Goal: Task Accomplishment & Management: Use online tool/utility

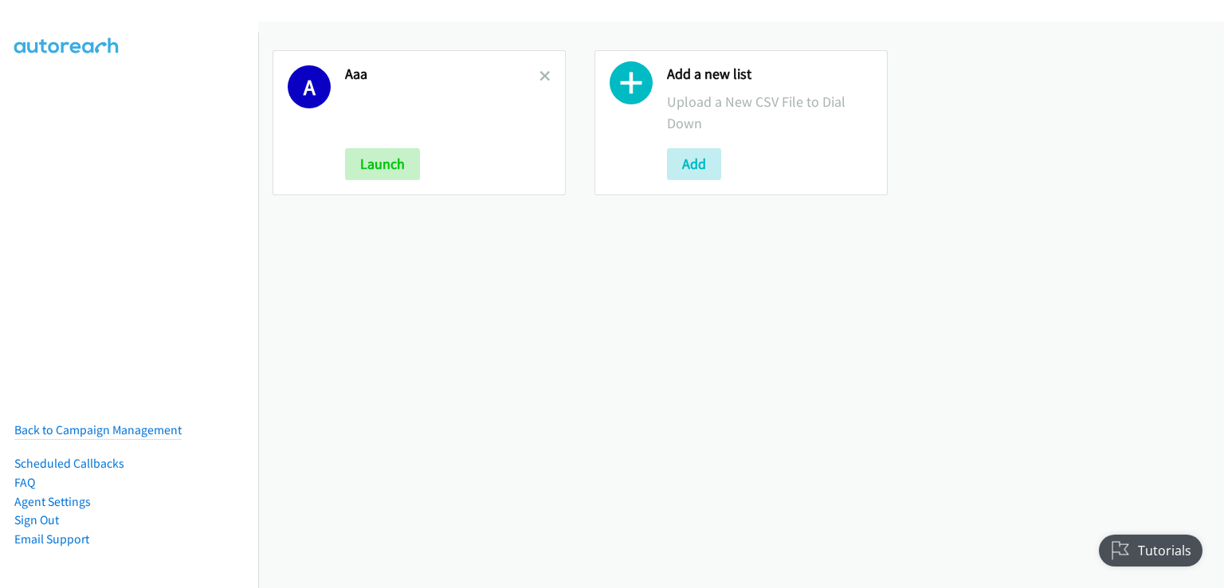
click at [547, 75] on div "A Aaa Launch" at bounding box center [419, 122] width 293 height 145
click at [546, 74] on icon at bounding box center [545, 77] width 11 height 11
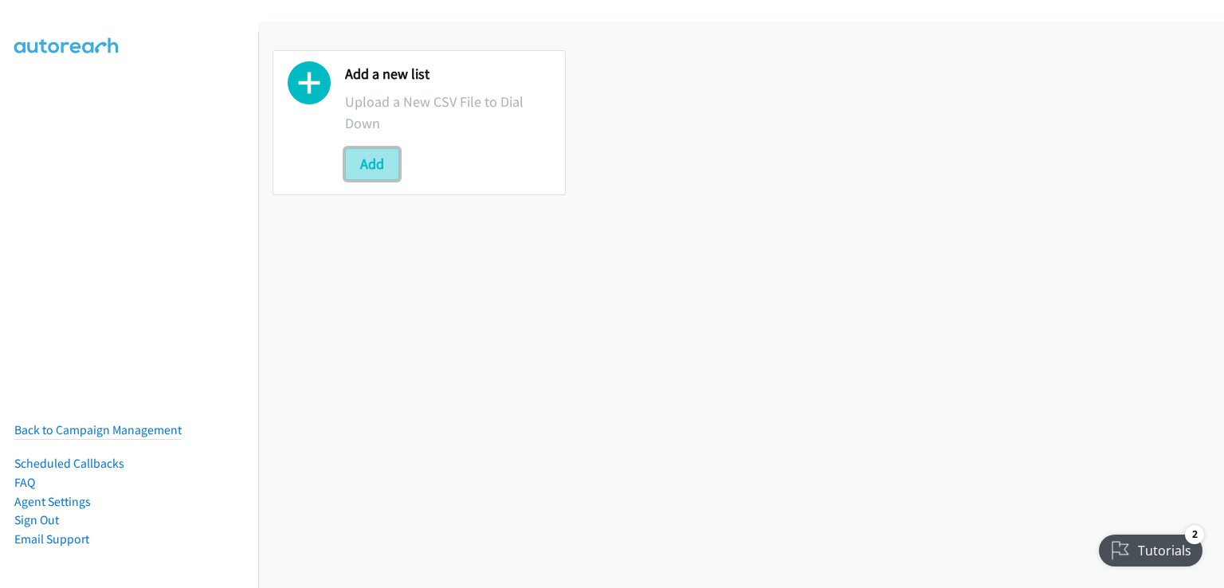
click at [379, 167] on button "Add" at bounding box center [372, 164] width 54 height 32
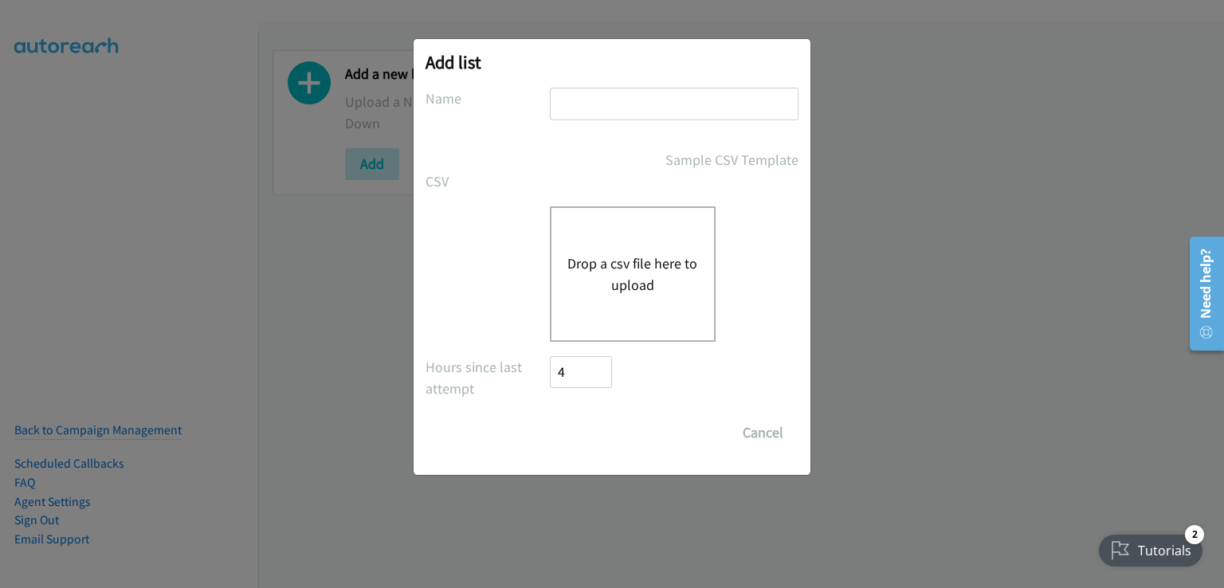
click at [646, 272] on button "Drop a csv file here to upload" at bounding box center [633, 274] width 131 height 43
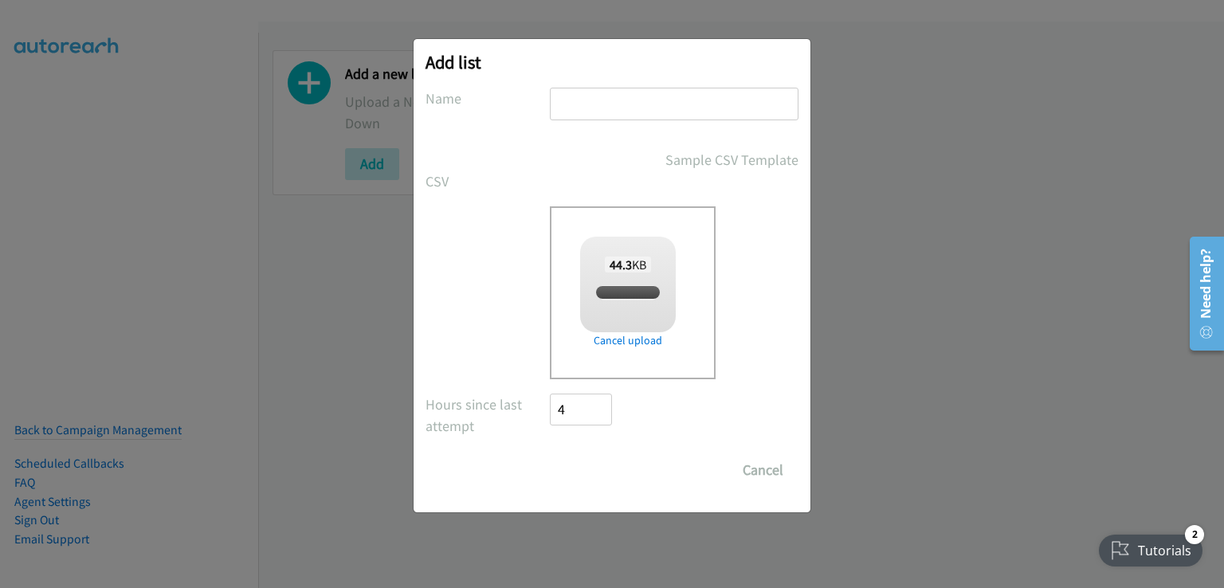
click at [602, 112] on input "text" at bounding box center [674, 104] width 249 height 33
checkbox input "true"
type input "ph"
click at [603, 471] on input "Save List" at bounding box center [592, 470] width 84 height 32
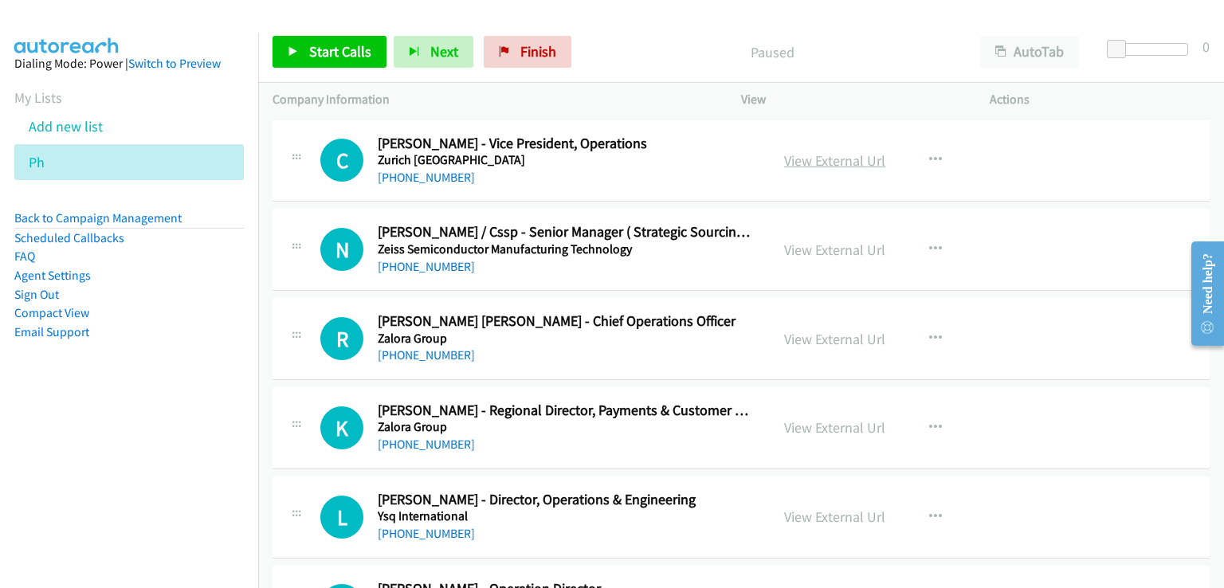
click at [815, 157] on link "View External Url" at bounding box center [834, 160] width 101 height 18
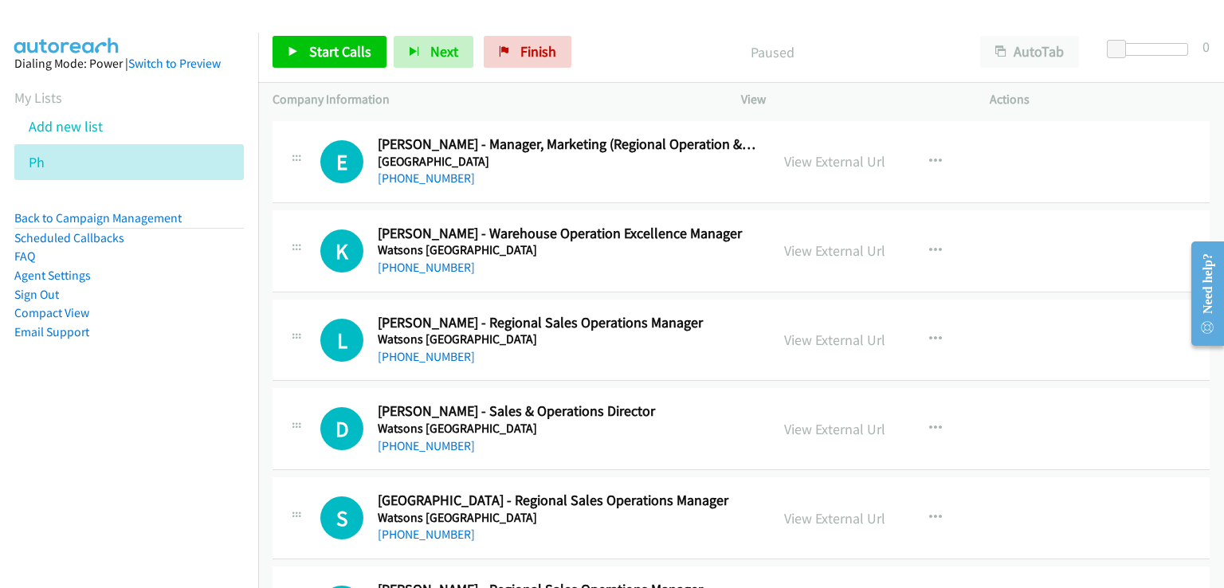
scroll to position [717, 0]
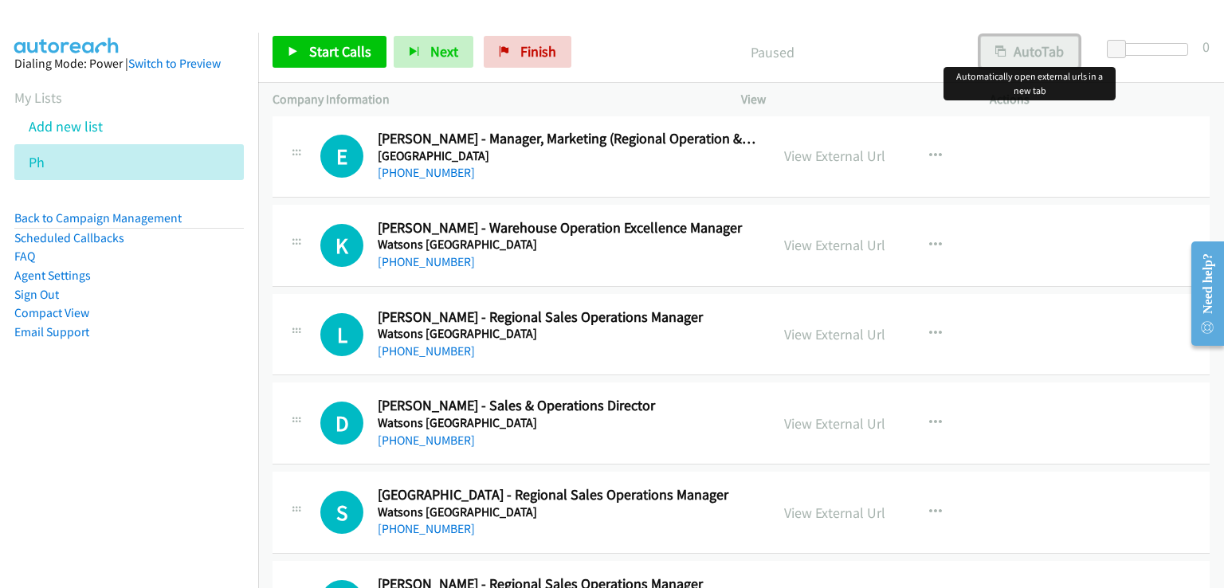
click at [1036, 41] on button "AutoTab" at bounding box center [1029, 52] width 99 height 32
click at [343, 52] on span "Start Calls" at bounding box center [340, 51] width 62 height 18
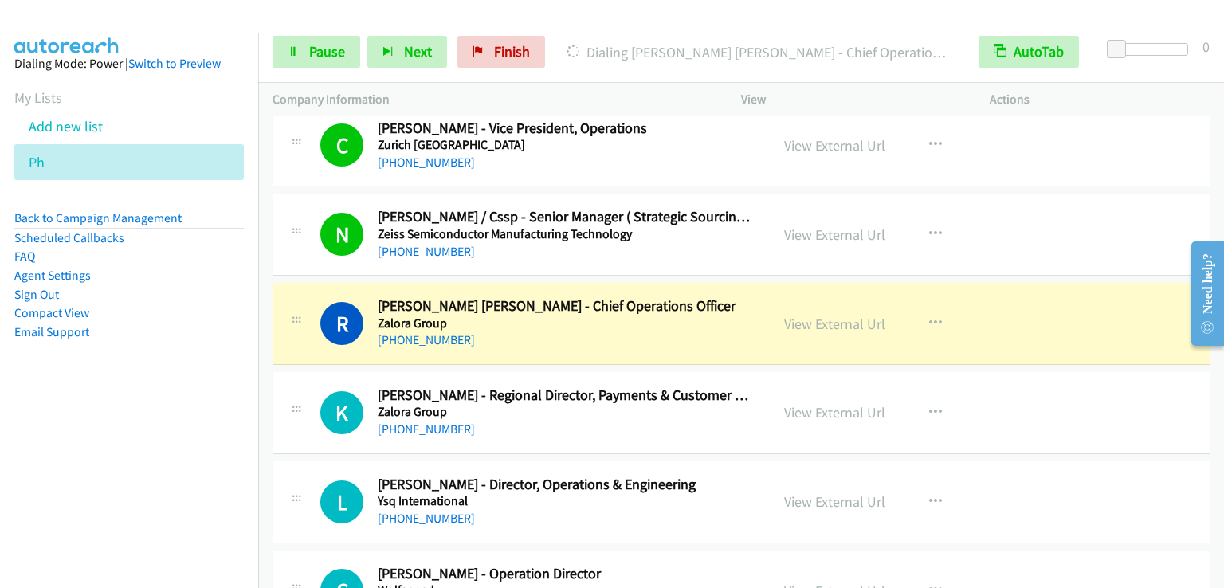
scroll to position [0, 0]
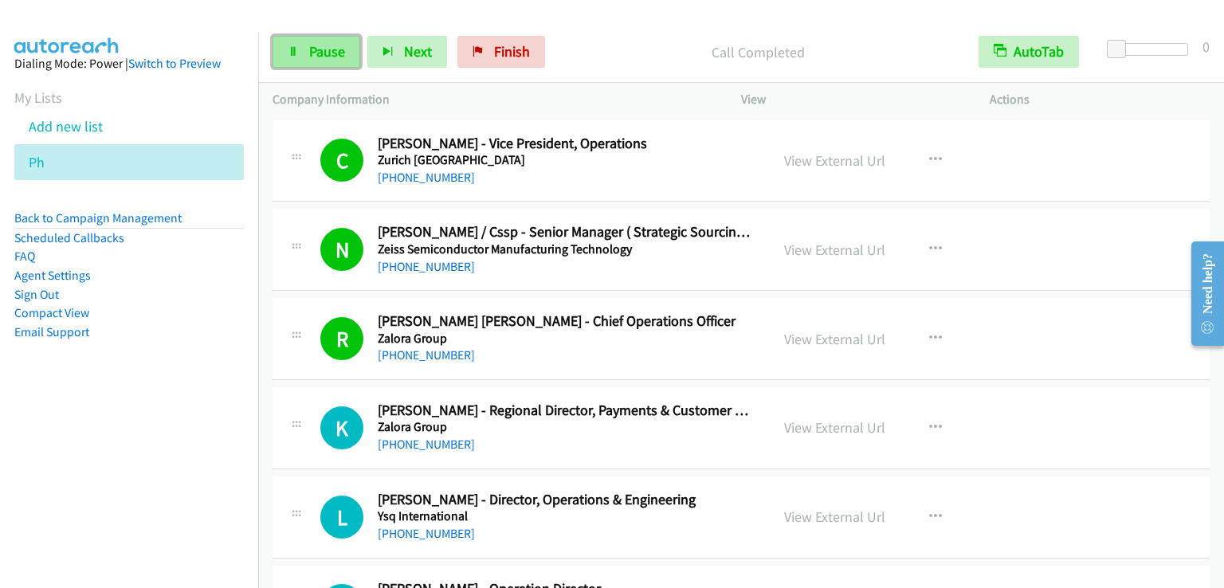
click at [300, 45] on link "Pause" at bounding box center [317, 52] width 88 height 32
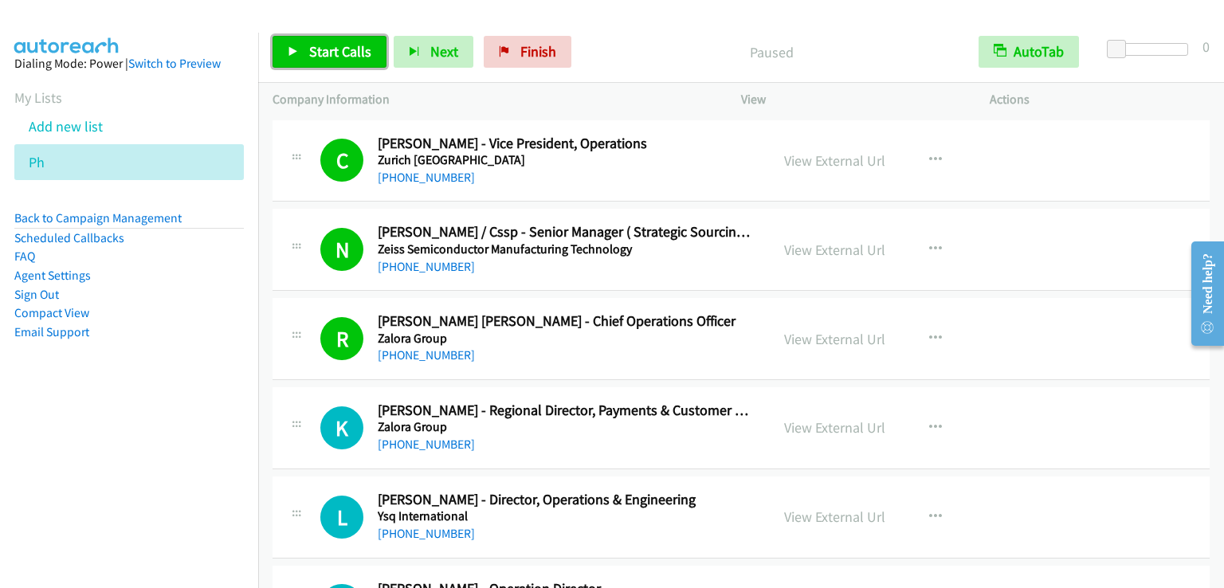
click at [300, 45] on link "Start Calls" at bounding box center [330, 52] width 114 height 32
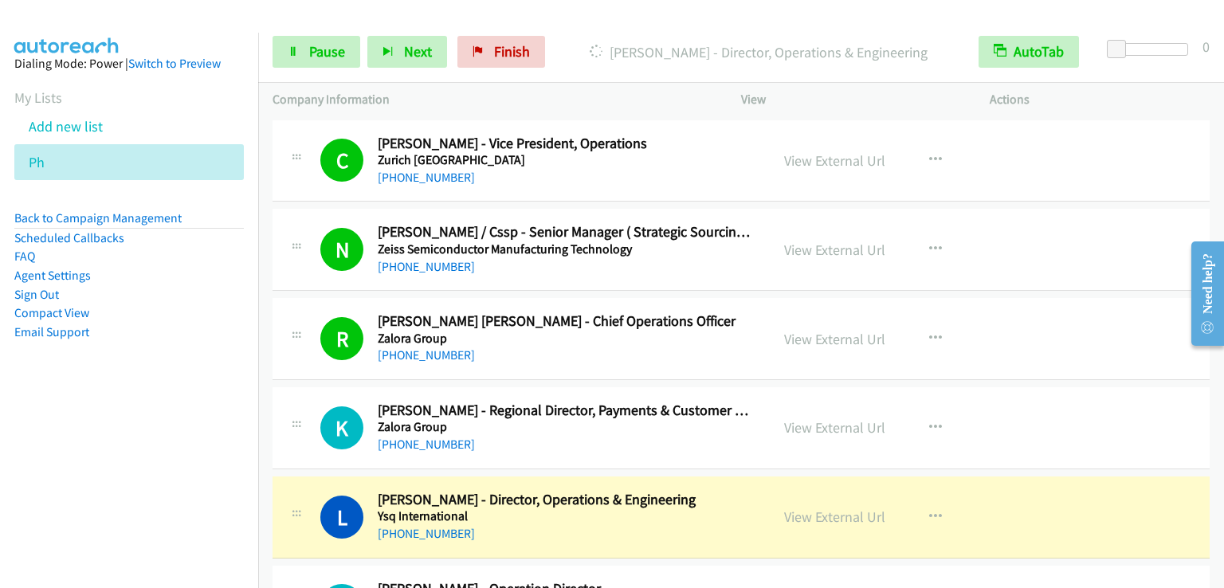
click at [175, 444] on nav "Dialing Mode: Power | Switch to Preview My Lists Add new list Ph Back to Campai…" at bounding box center [129, 327] width 259 height 588
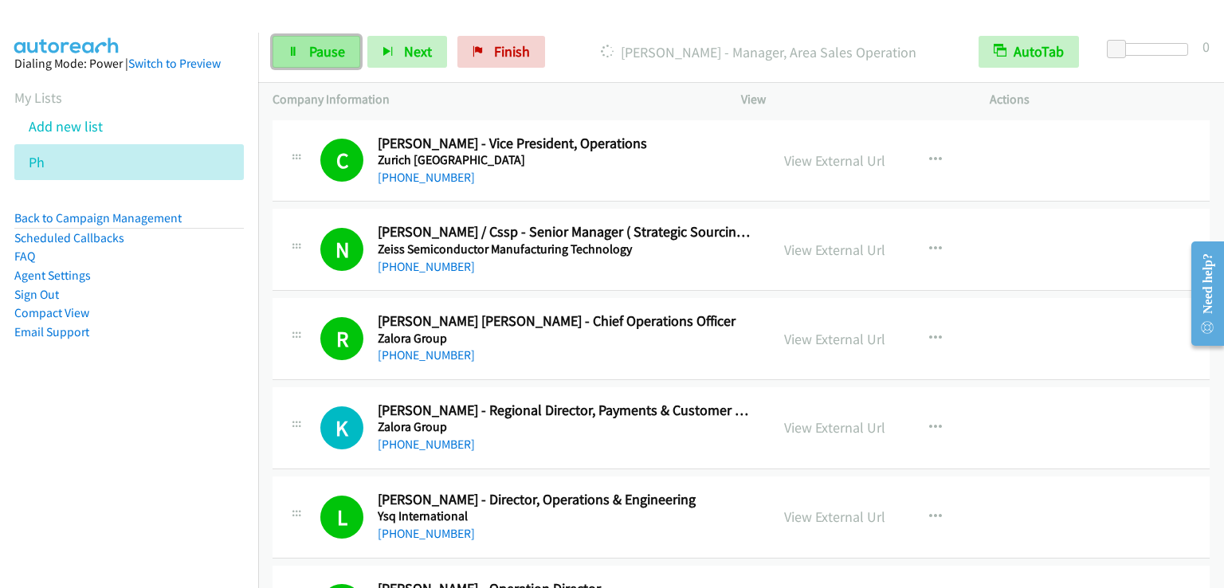
click at [316, 55] on span "Pause" at bounding box center [327, 51] width 36 height 18
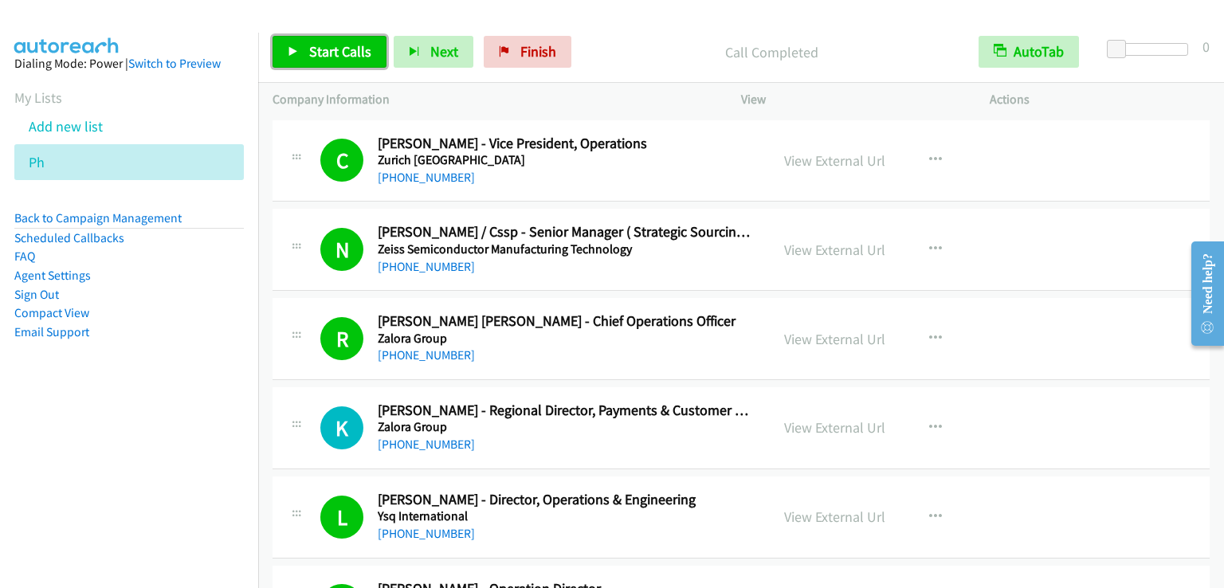
click at [309, 56] on span "Start Calls" at bounding box center [340, 51] width 62 height 18
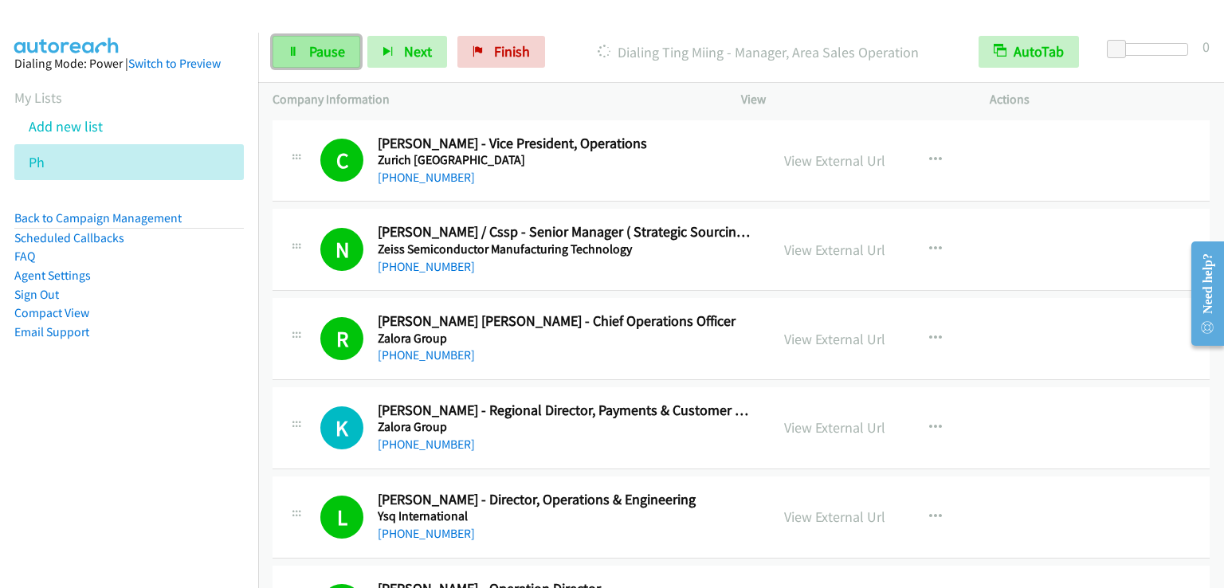
click at [325, 59] on span "Pause" at bounding box center [327, 51] width 36 height 18
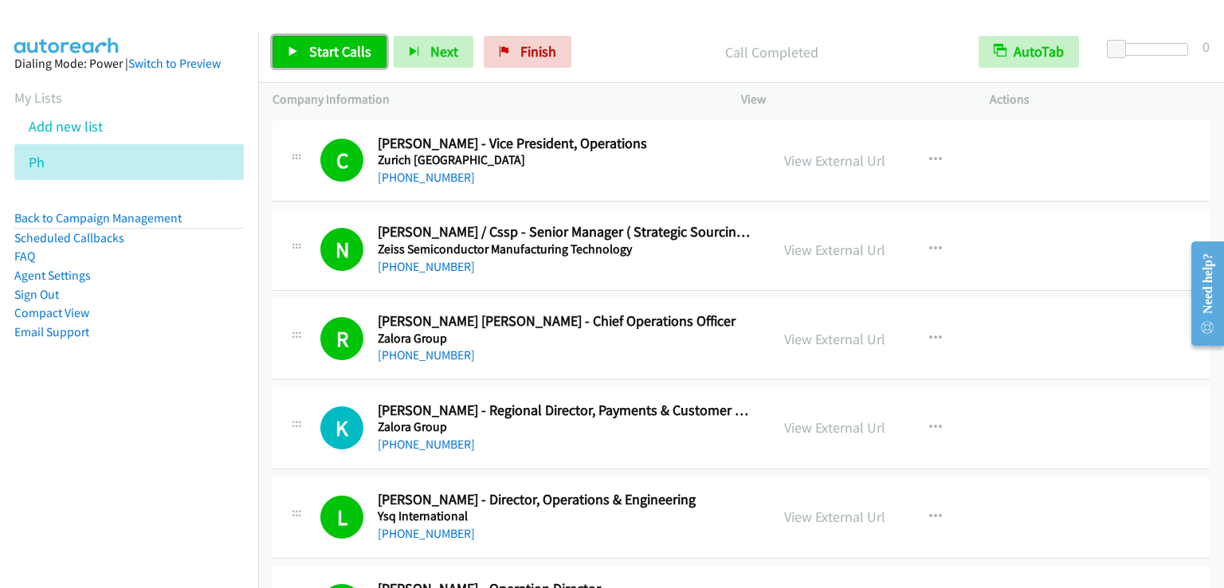
click at [317, 49] on span "Start Calls" at bounding box center [340, 51] width 62 height 18
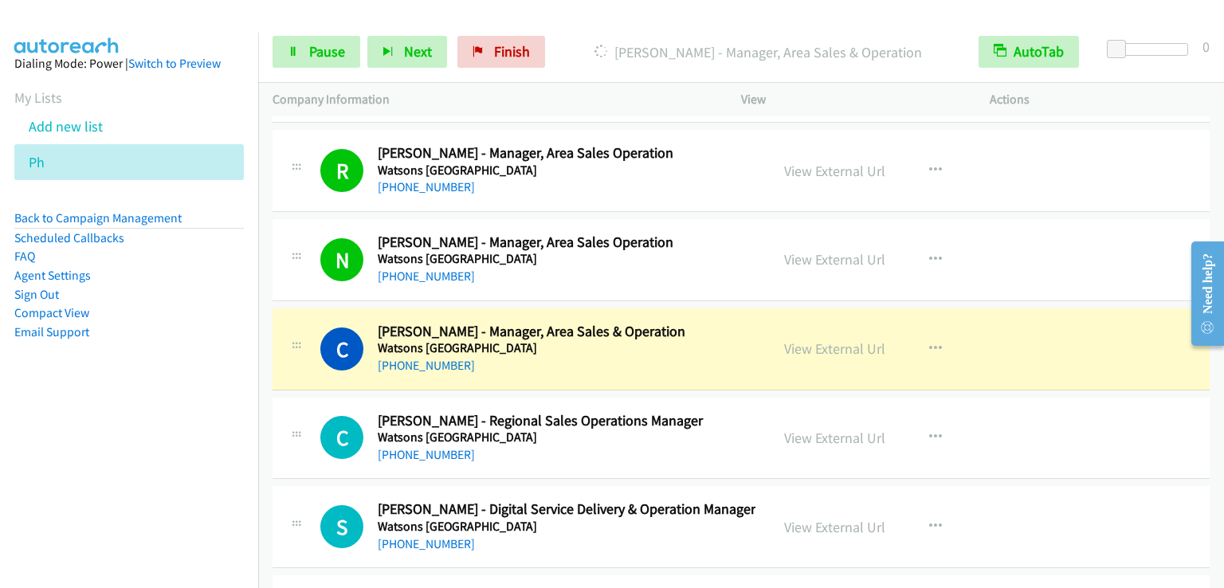
scroll to position [1594, 0]
click at [329, 53] on span "Pause" at bounding box center [327, 51] width 36 height 18
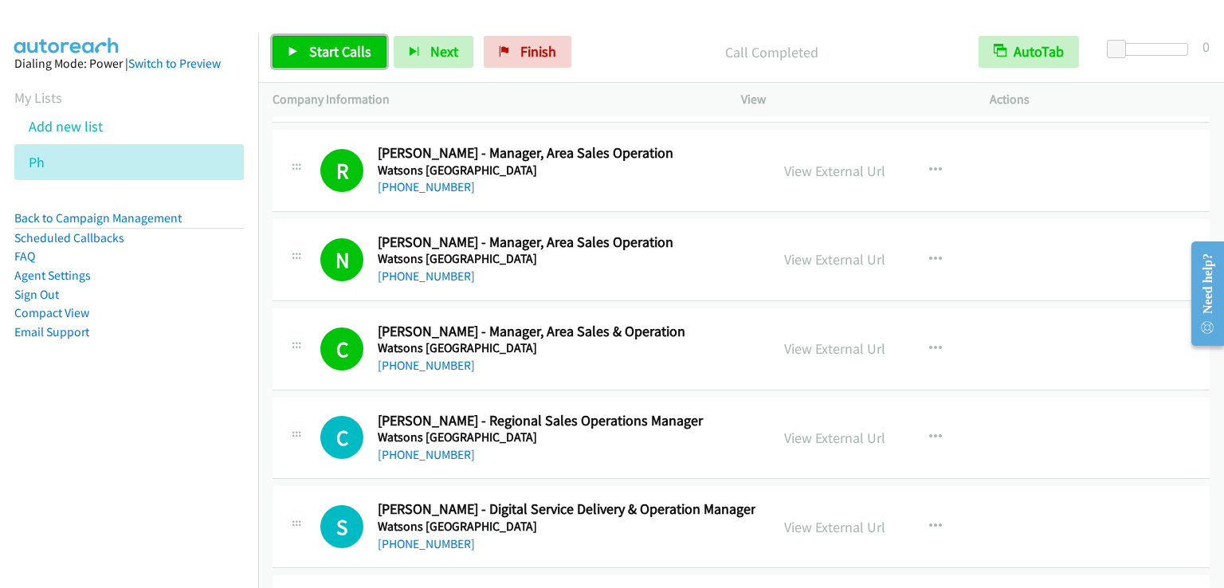
click at [344, 52] on span "Start Calls" at bounding box center [340, 51] width 62 height 18
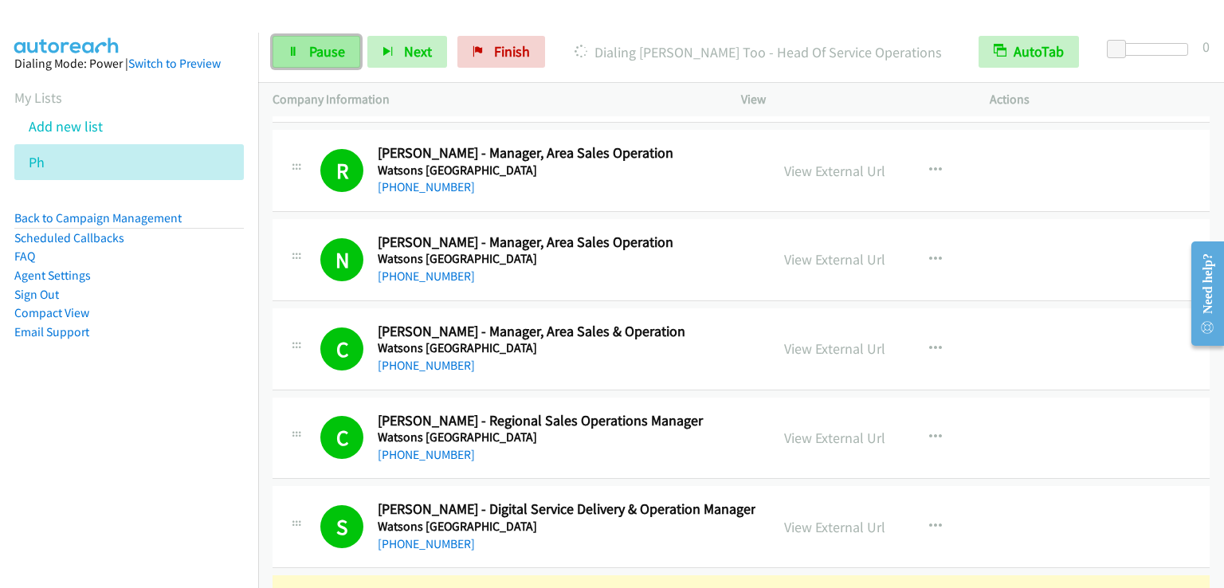
click at [312, 48] on span "Pause" at bounding box center [327, 51] width 36 height 18
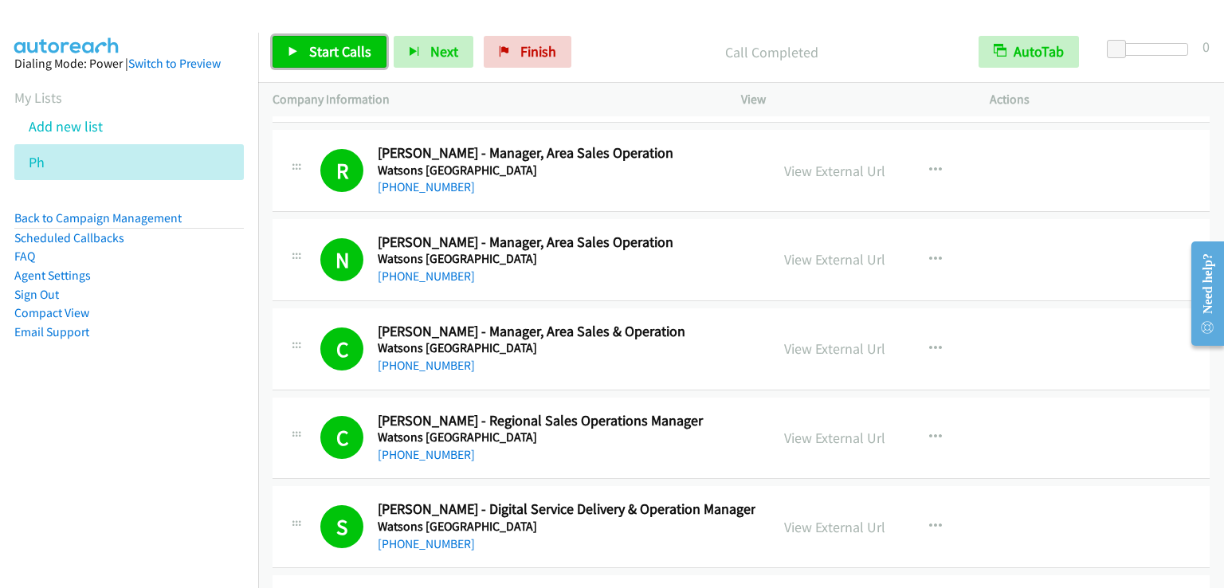
click at [311, 55] on span "Start Calls" at bounding box center [340, 51] width 62 height 18
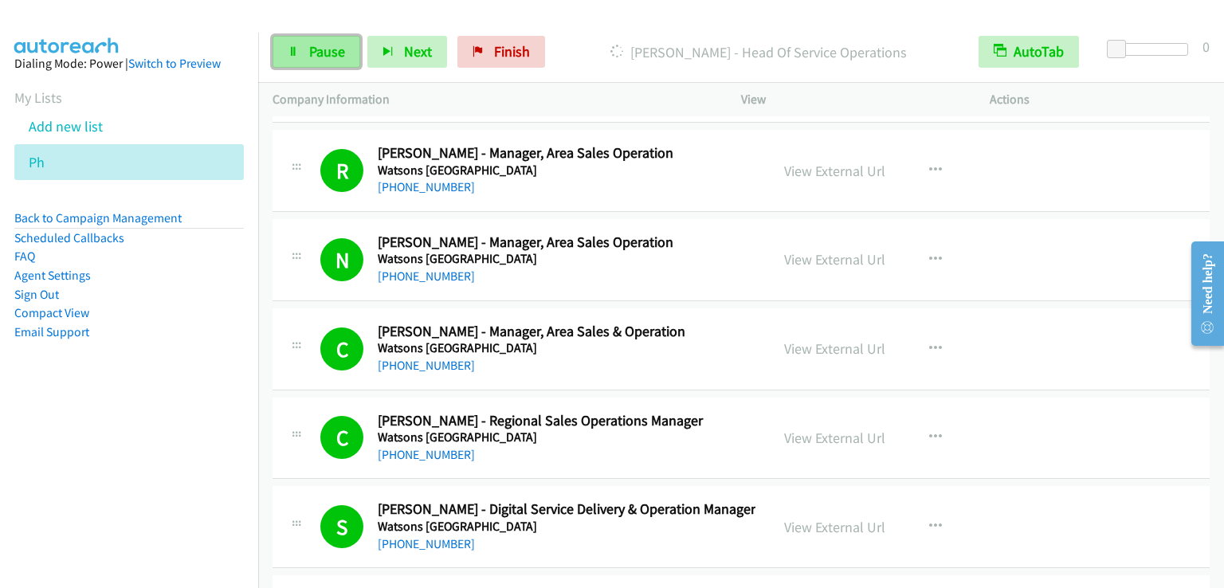
click at [316, 50] on span "Pause" at bounding box center [327, 51] width 36 height 18
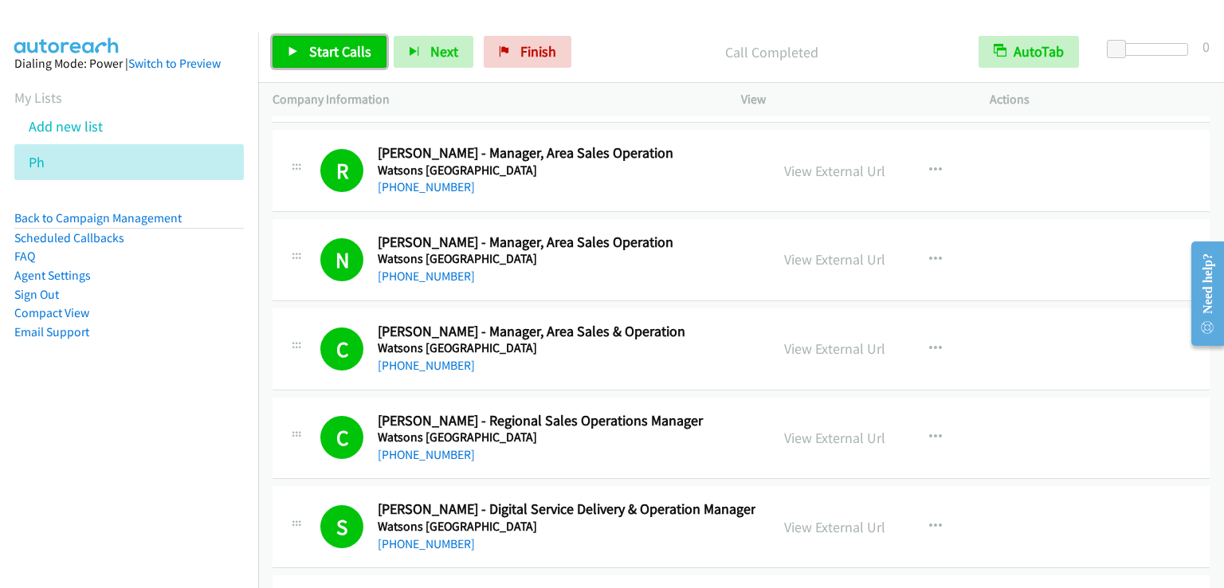
click at [340, 61] on link "Start Calls" at bounding box center [330, 52] width 114 height 32
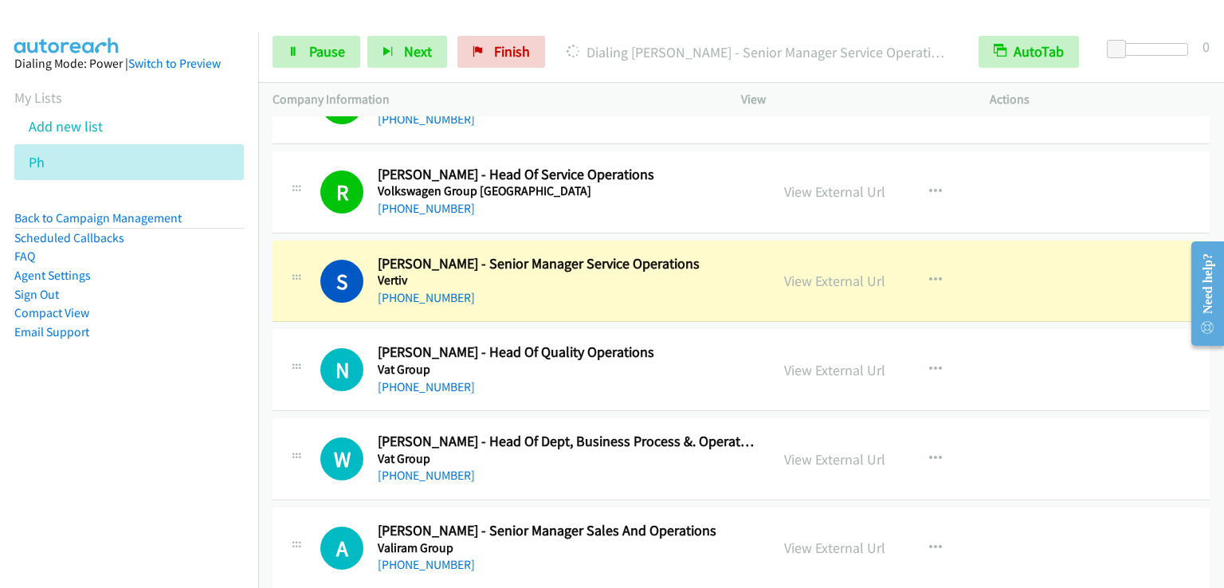
scroll to position [2152, 0]
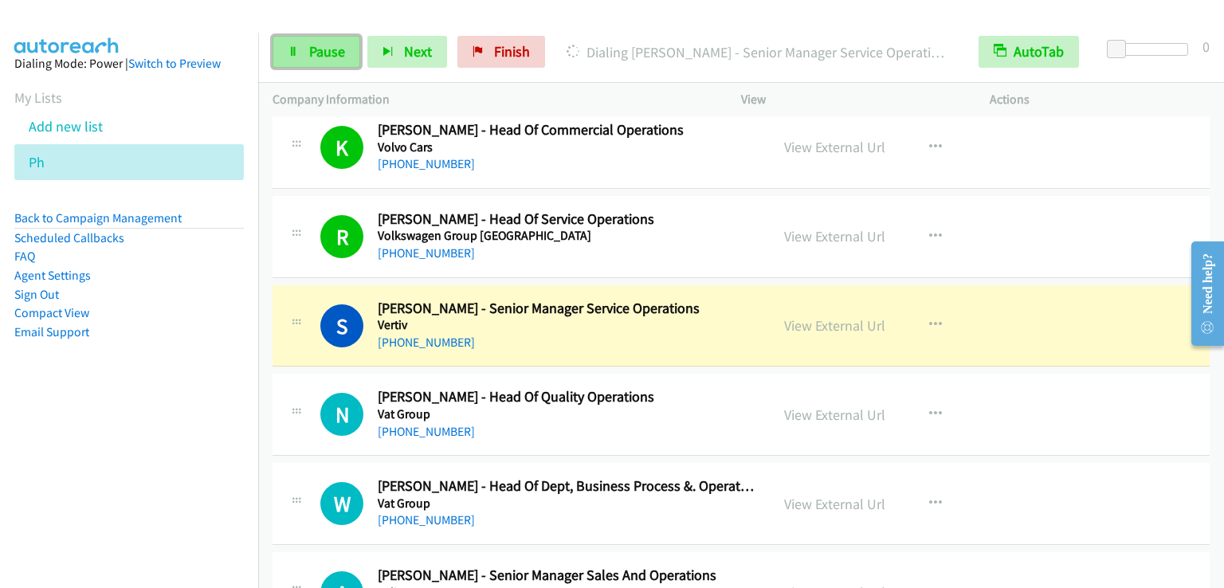
click at [306, 44] on link "Pause" at bounding box center [317, 52] width 88 height 32
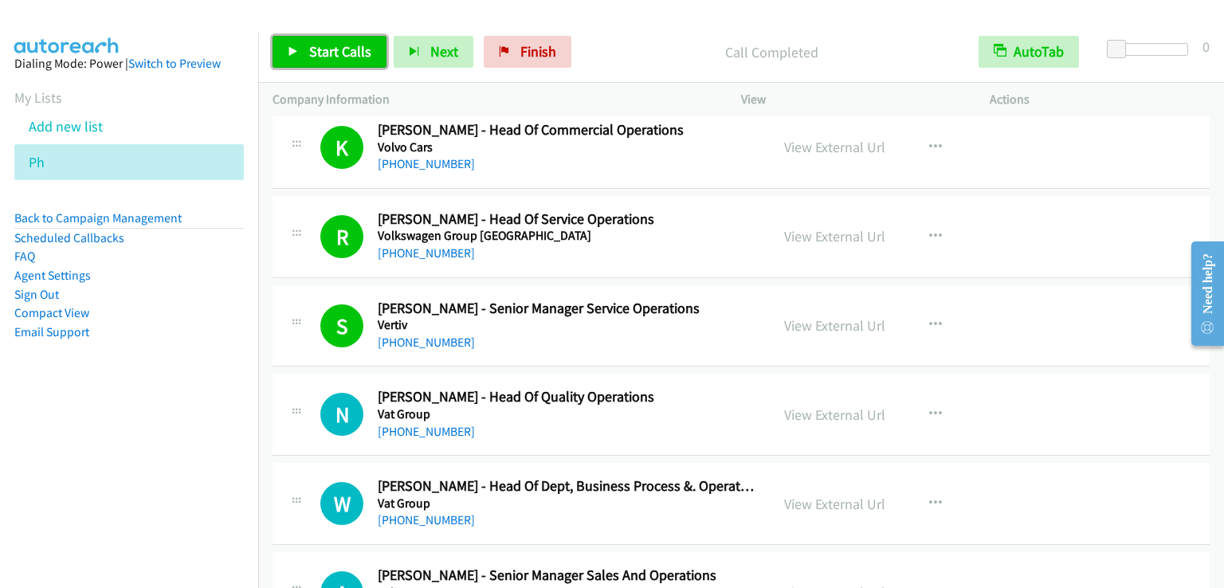
click at [324, 55] on span "Start Calls" at bounding box center [340, 51] width 62 height 18
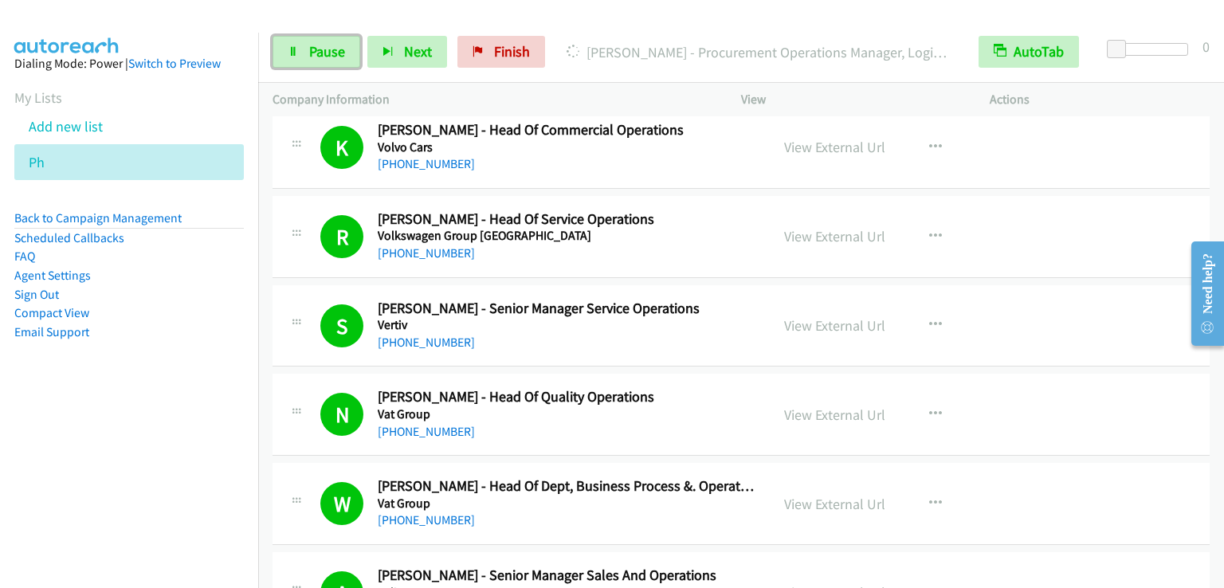
drag, startPoint x: 310, startPoint y: 43, endPoint x: 602, endPoint y: 439, distance: 492.0
click at [312, 45] on span "Pause" at bounding box center [327, 51] width 36 height 18
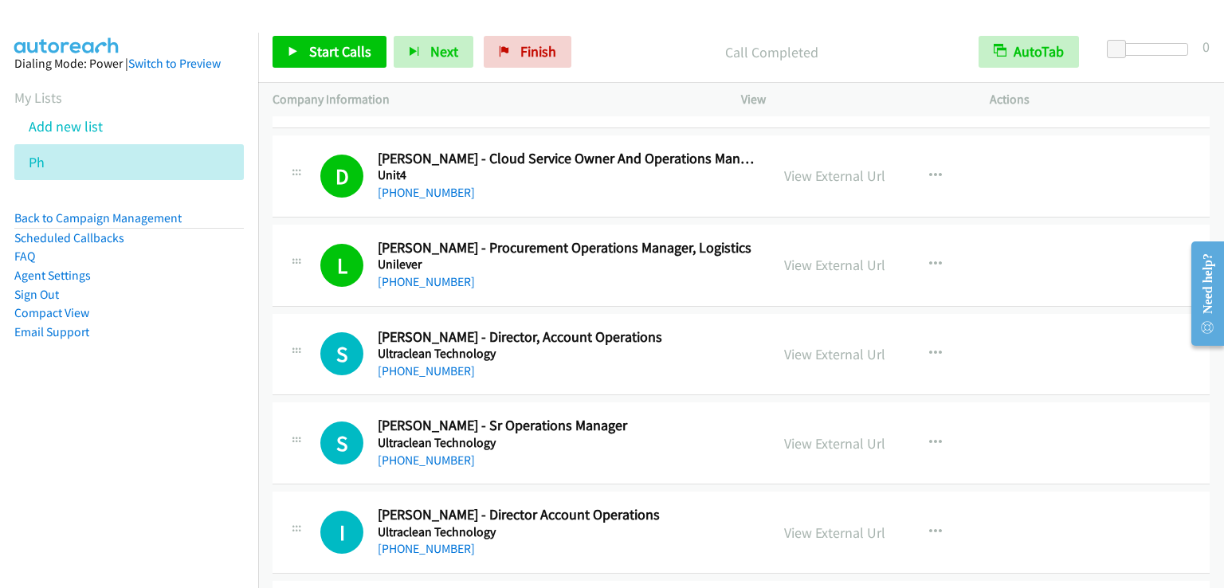
scroll to position [4065, 0]
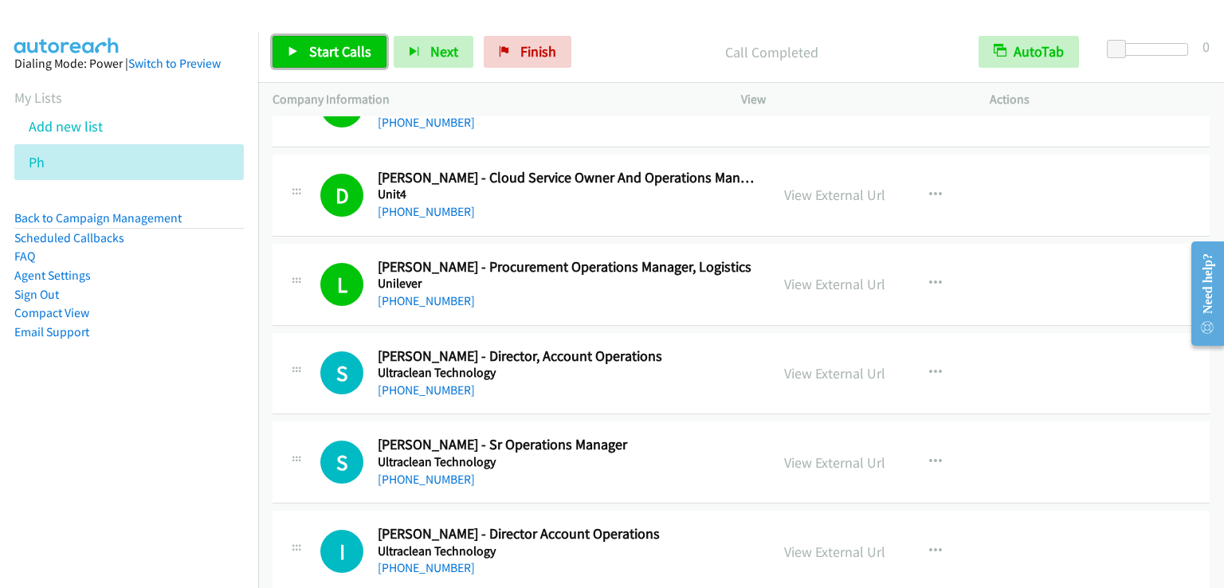
click at [336, 55] on span "Start Calls" at bounding box center [340, 51] width 62 height 18
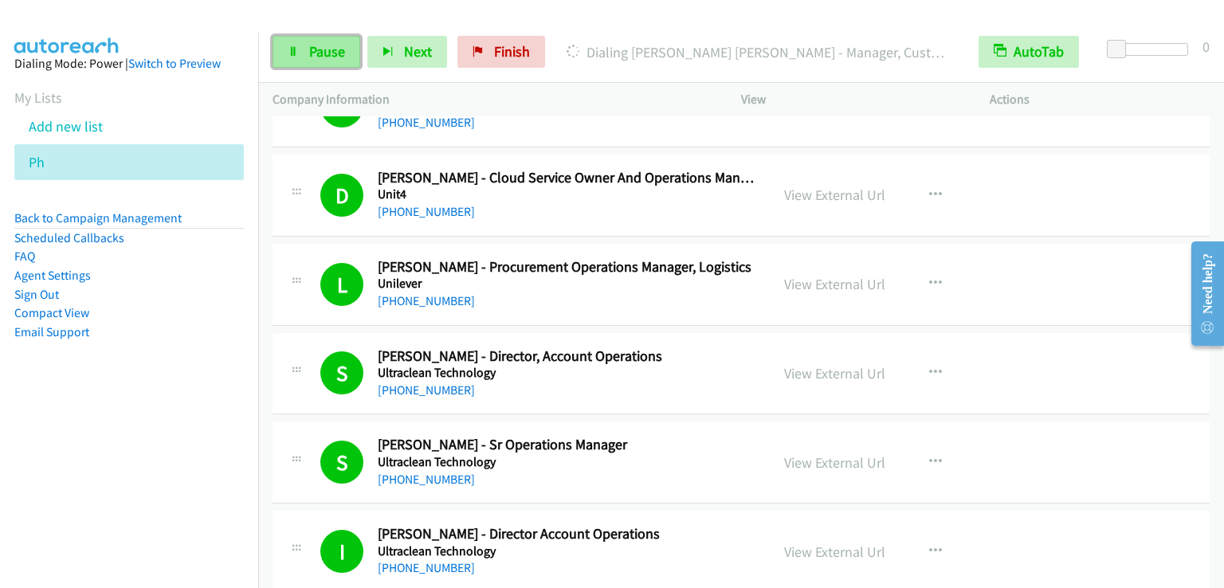
click at [293, 47] on icon at bounding box center [293, 52] width 11 height 11
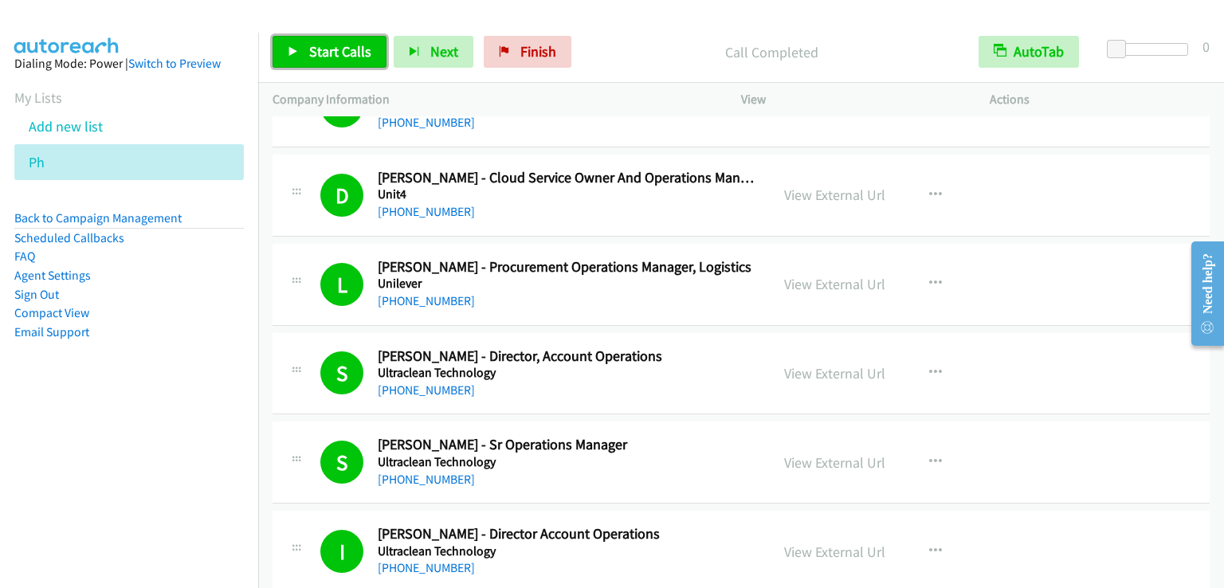
click at [306, 49] on link "Start Calls" at bounding box center [330, 52] width 114 height 32
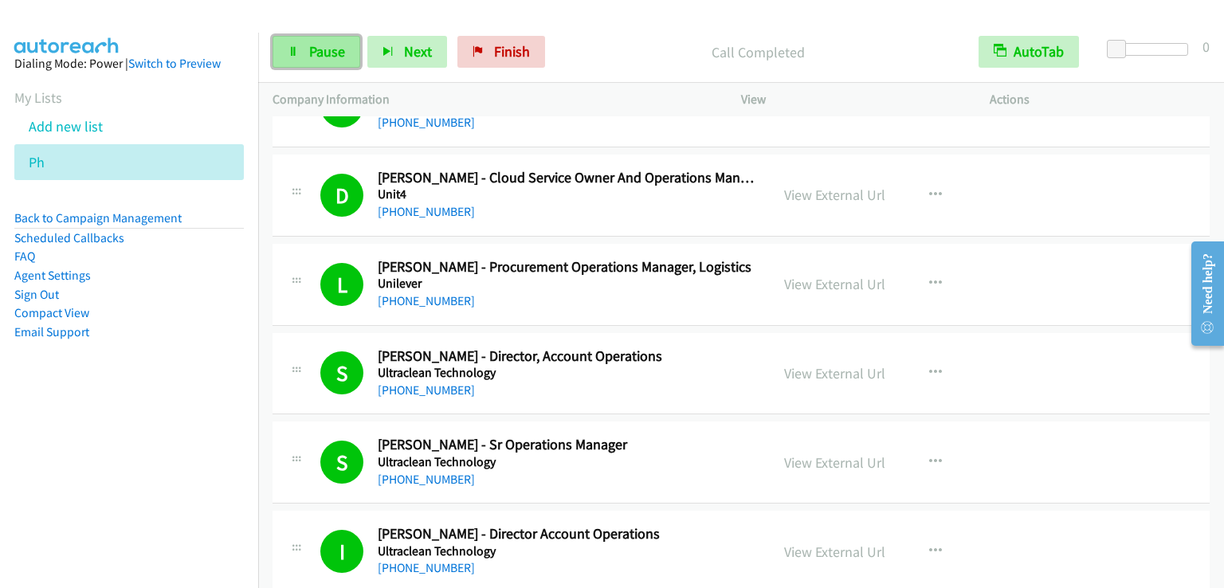
click at [301, 50] on link "Pause" at bounding box center [317, 52] width 88 height 32
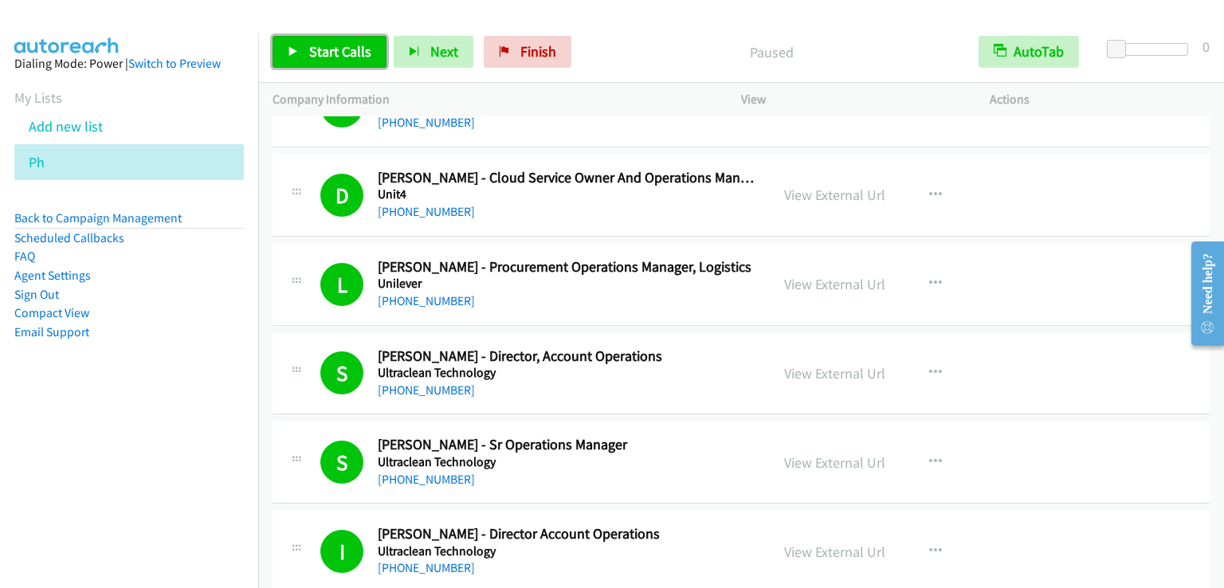
click at [301, 50] on link "Start Calls" at bounding box center [330, 52] width 114 height 32
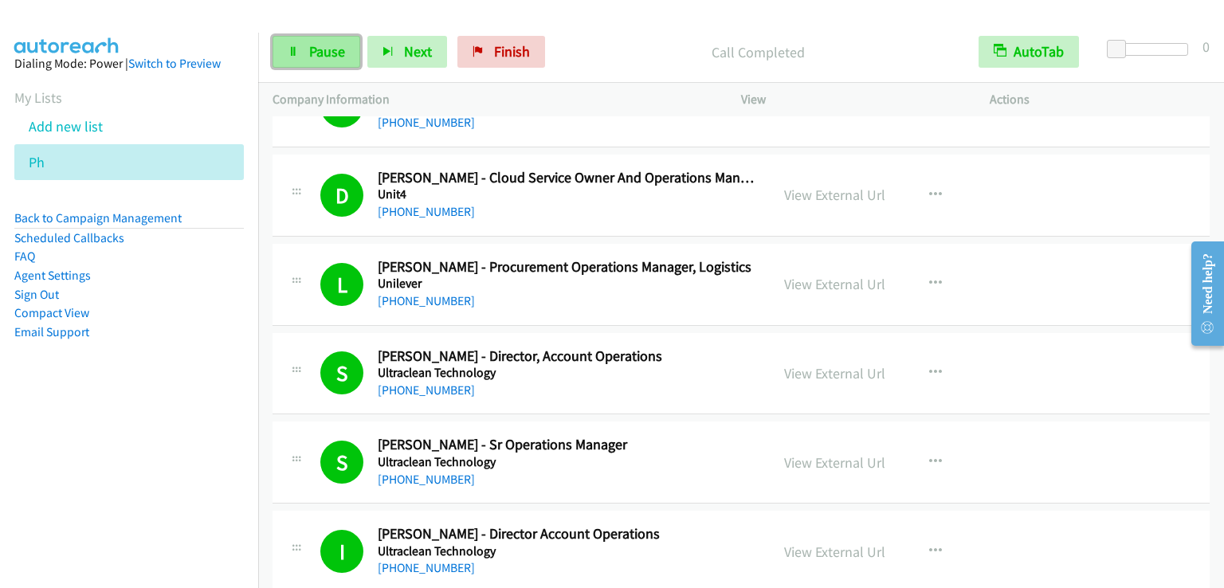
click at [334, 57] on span "Pause" at bounding box center [327, 51] width 36 height 18
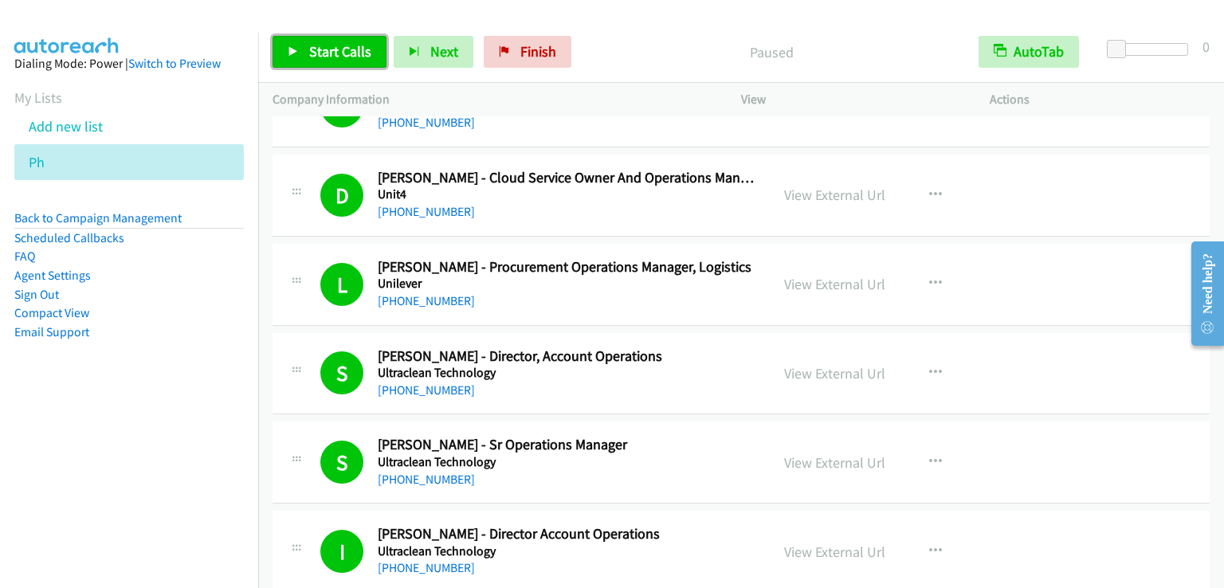
click at [334, 57] on span "Start Calls" at bounding box center [340, 51] width 62 height 18
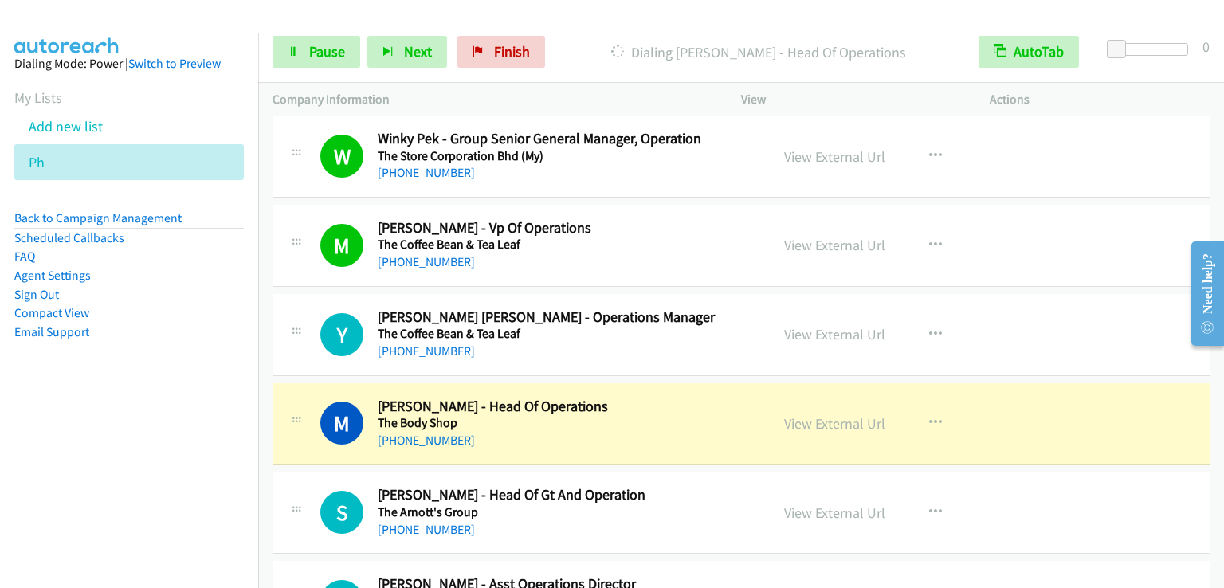
scroll to position [5899, 0]
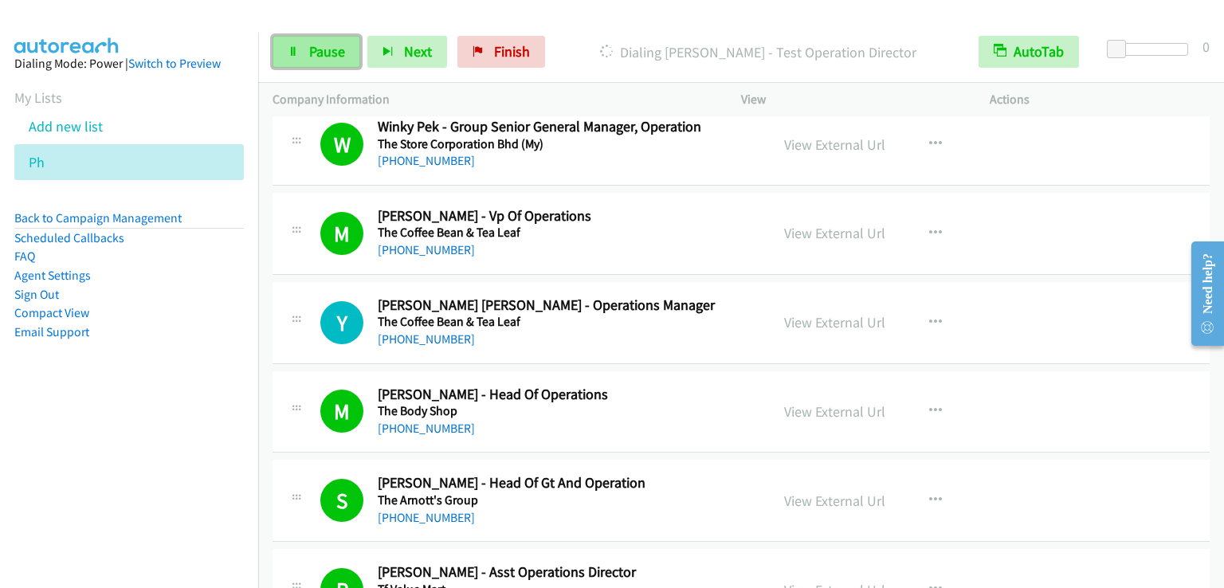
click at [331, 47] on span "Pause" at bounding box center [327, 51] width 36 height 18
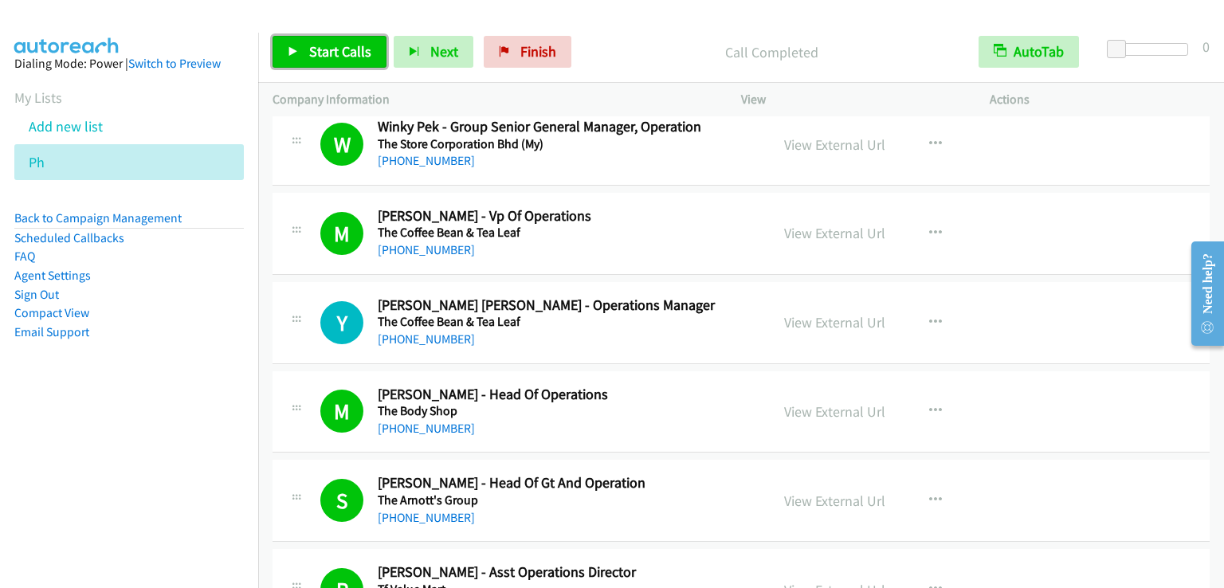
click at [329, 45] on span "Start Calls" at bounding box center [340, 51] width 62 height 18
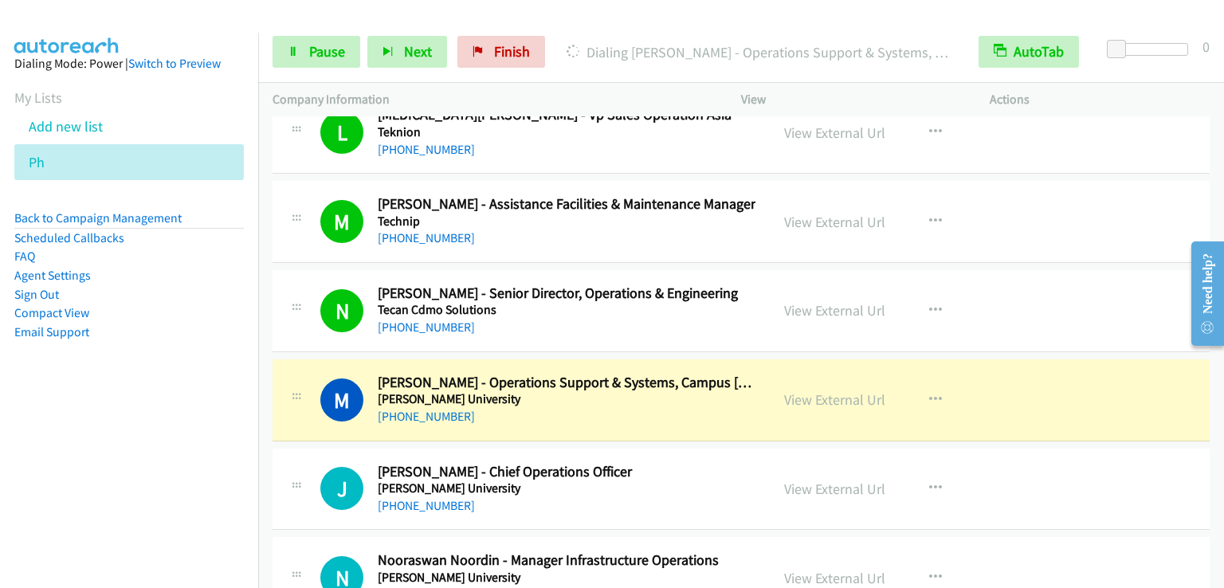
scroll to position [7254, 0]
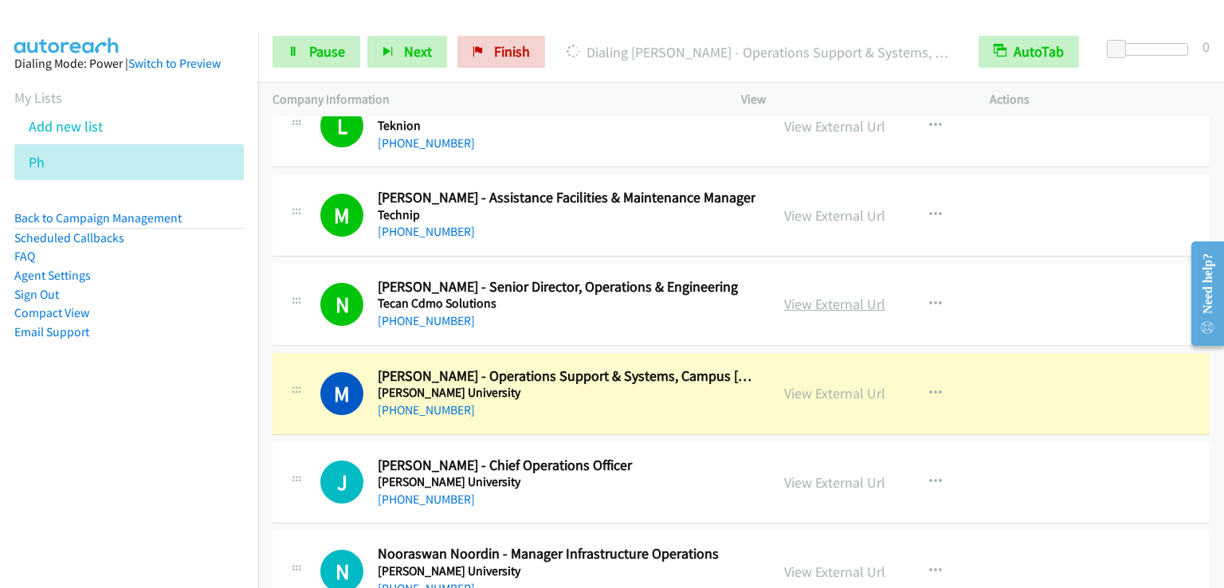
click at [838, 295] on link "View External Url" at bounding box center [834, 304] width 101 height 18
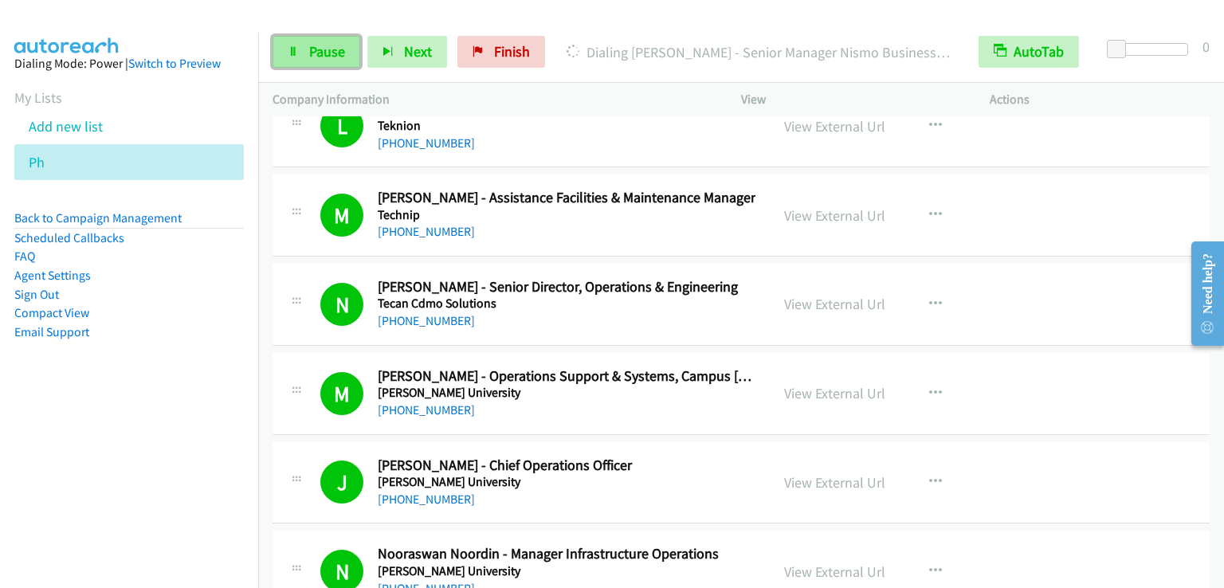
click at [312, 56] on span "Pause" at bounding box center [327, 51] width 36 height 18
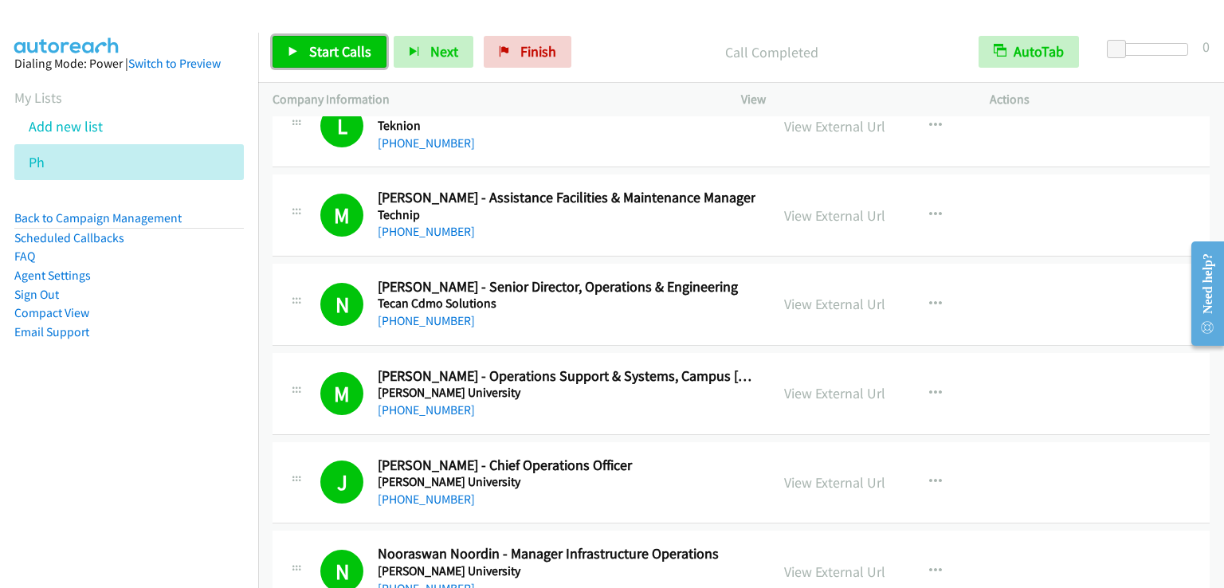
click at [360, 56] on span "Start Calls" at bounding box center [340, 51] width 62 height 18
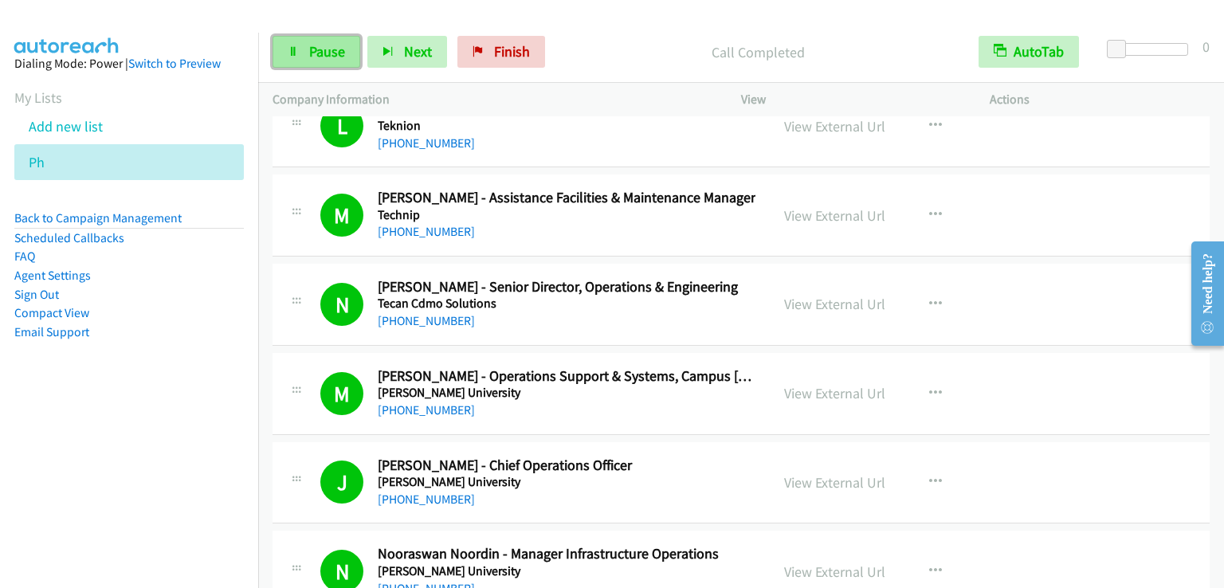
click at [316, 52] on span "Pause" at bounding box center [327, 51] width 36 height 18
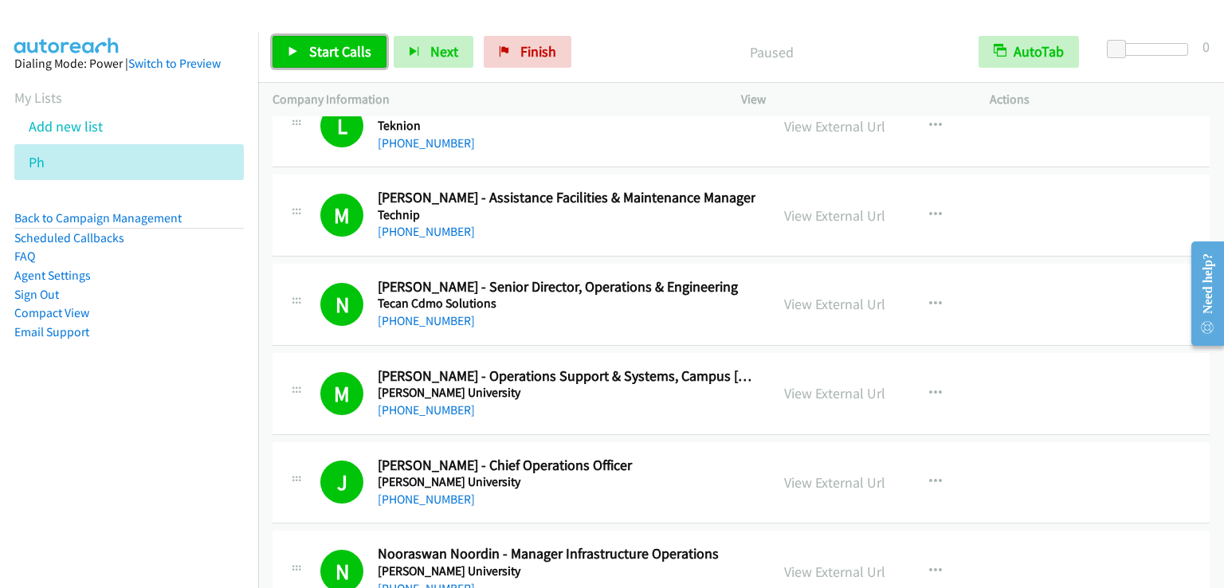
click at [316, 51] on span "Start Calls" at bounding box center [340, 51] width 62 height 18
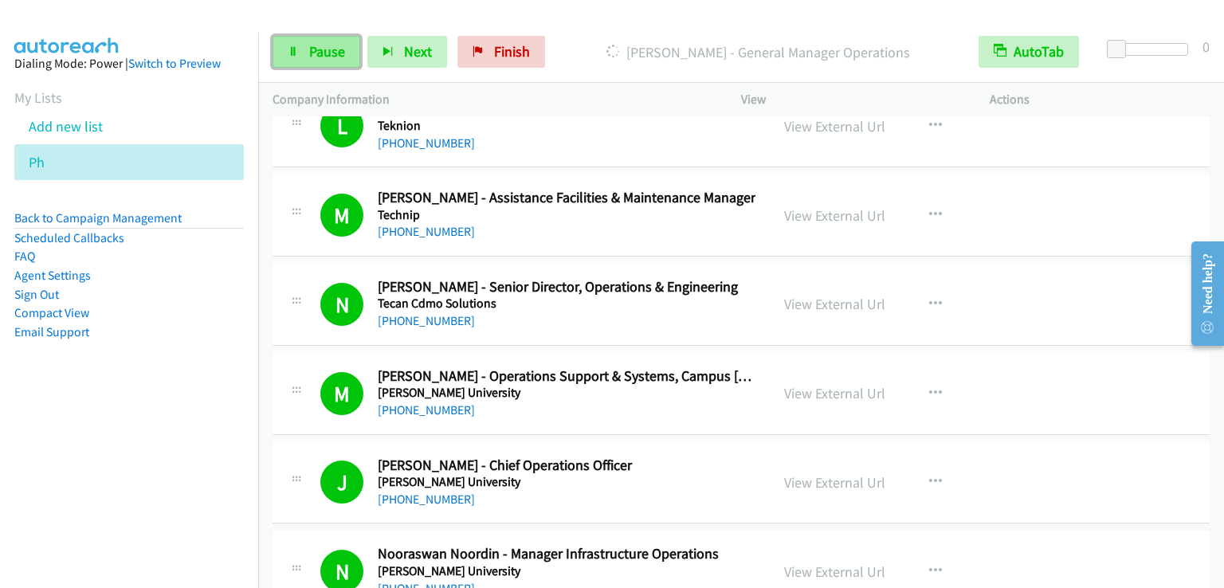
click at [316, 54] on span "Pause" at bounding box center [327, 51] width 36 height 18
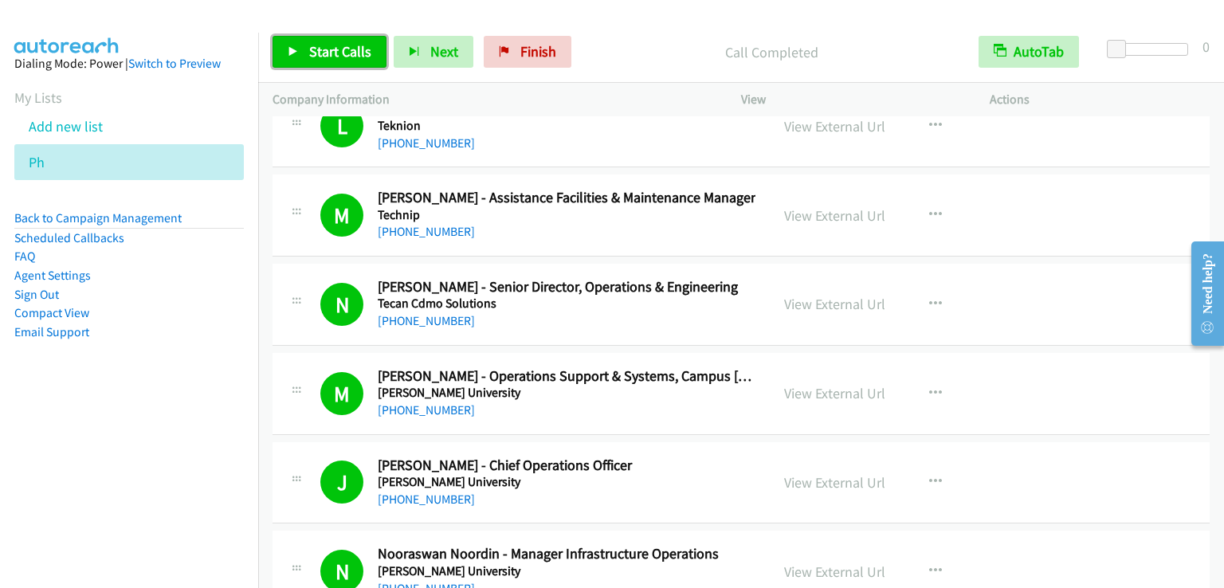
click at [284, 45] on link "Start Calls" at bounding box center [330, 52] width 114 height 32
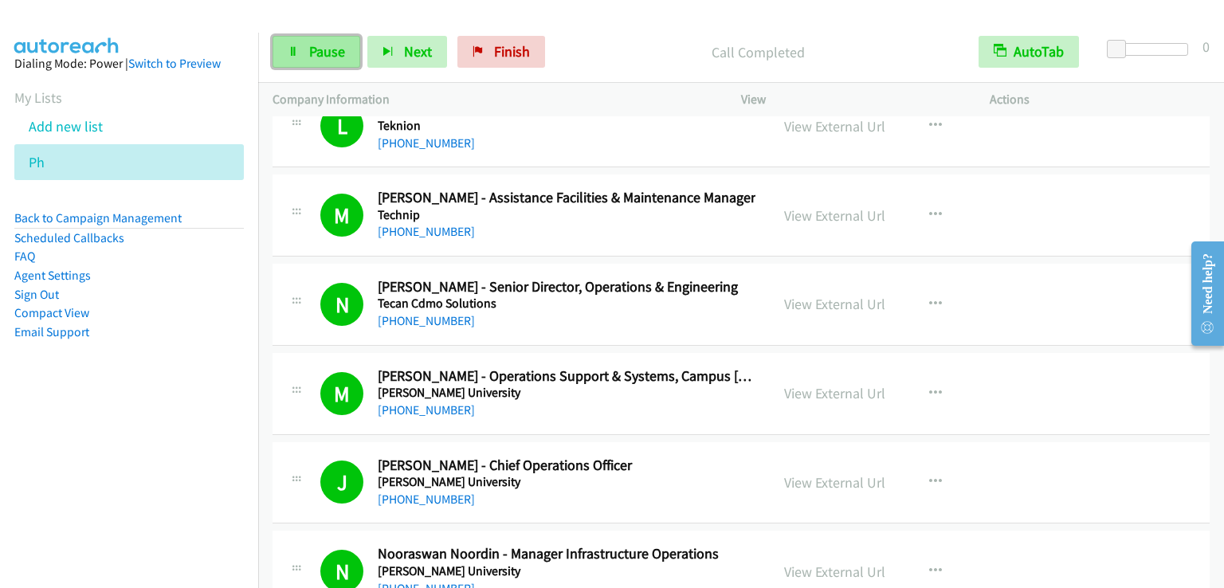
click at [309, 57] on span "Pause" at bounding box center [327, 51] width 36 height 18
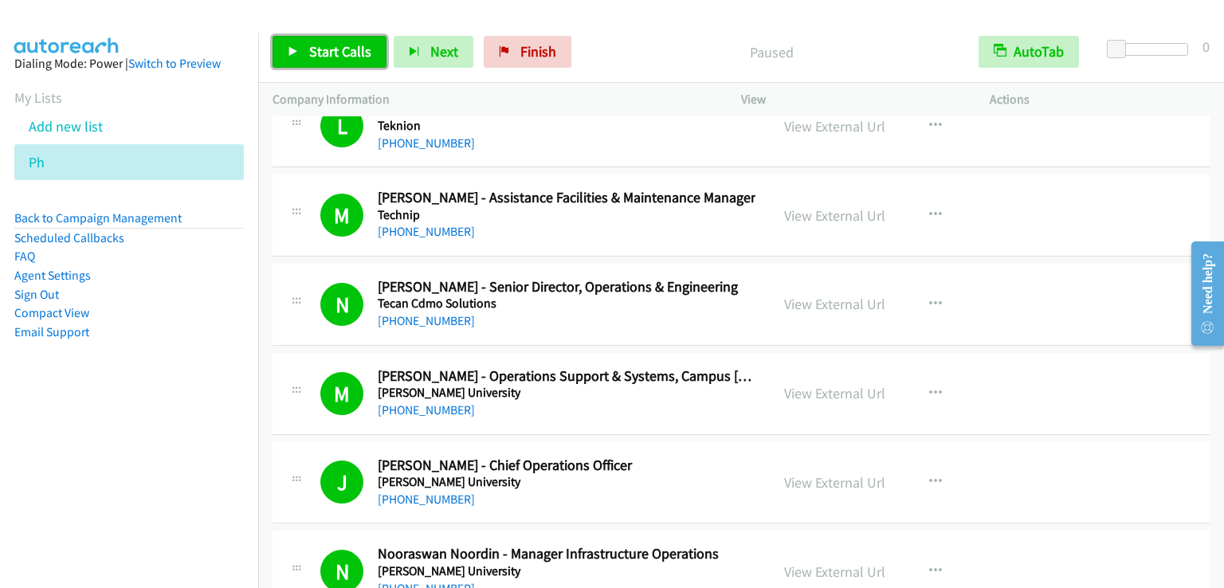
click at [309, 57] on span "Start Calls" at bounding box center [340, 51] width 62 height 18
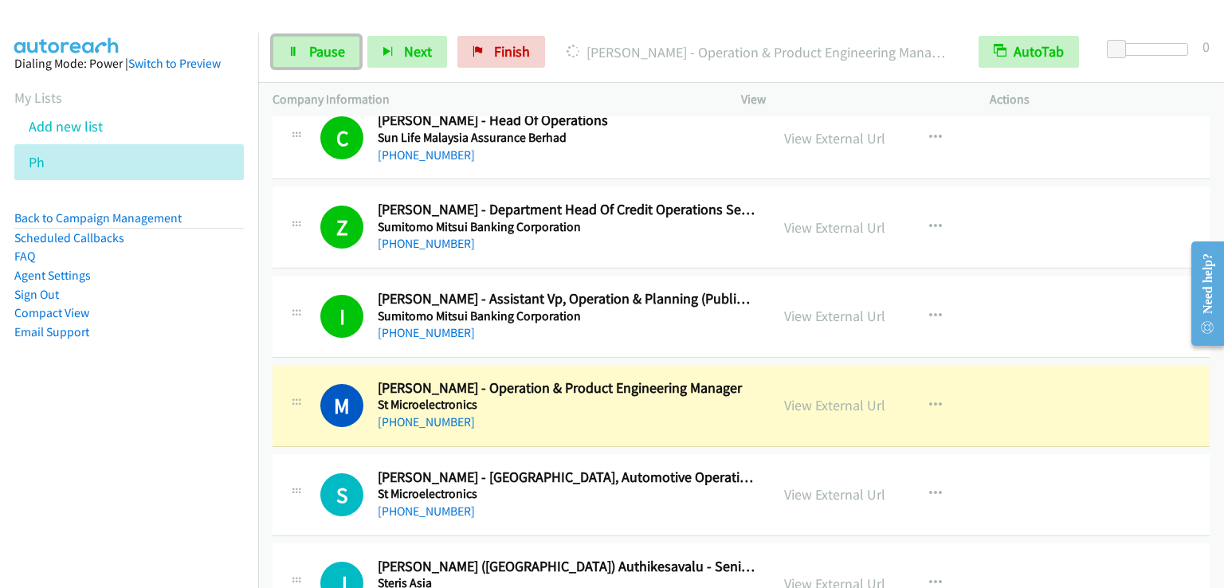
scroll to position [9566, 0]
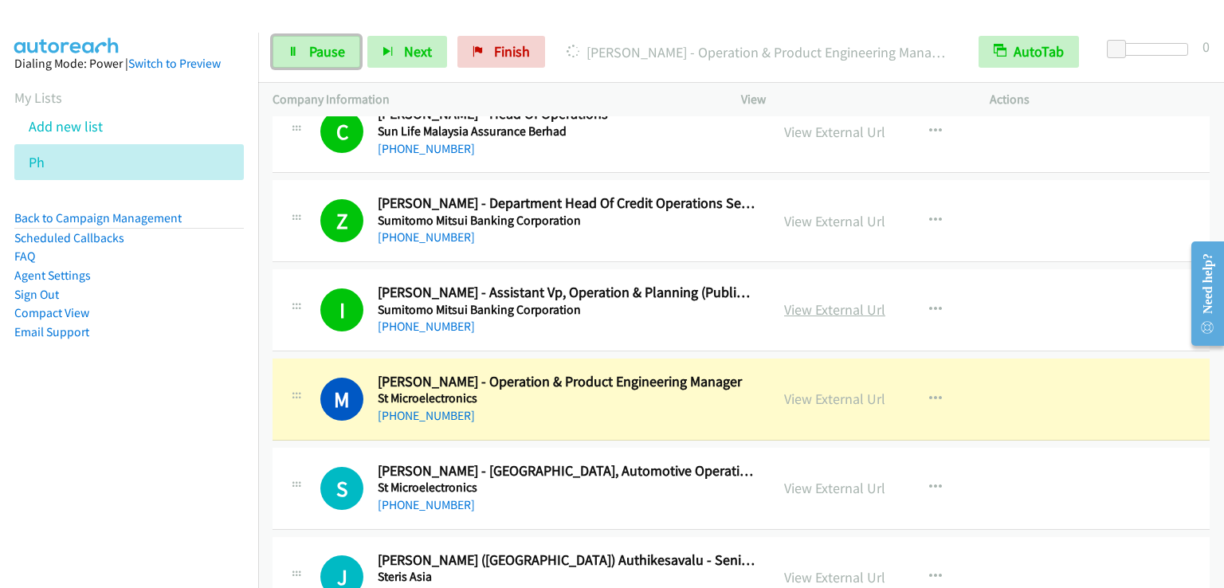
click at [819, 301] on link "View External Url" at bounding box center [834, 310] width 101 height 18
click at [303, 62] on link "Pause" at bounding box center [317, 52] width 88 height 32
